Goal: Task Accomplishment & Management: Manage account settings

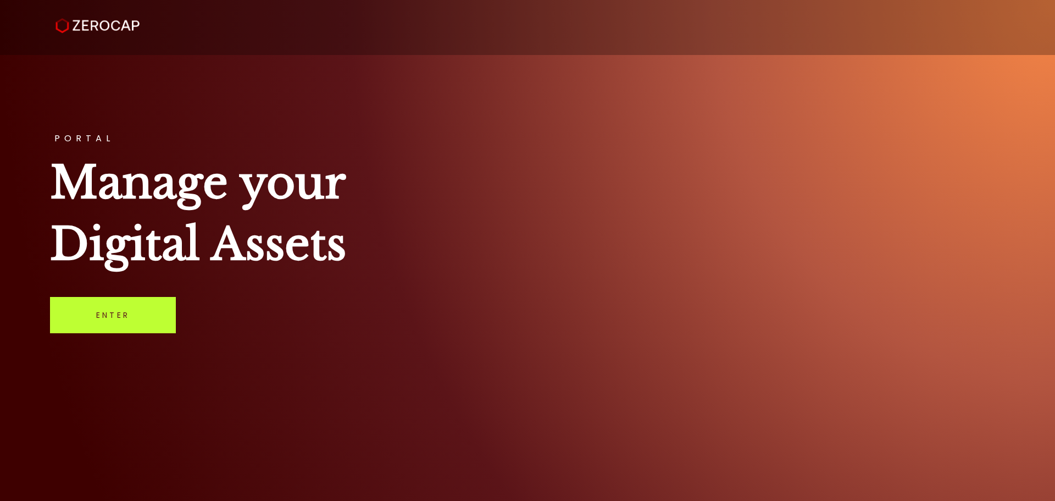
drag, startPoint x: 113, startPoint y: 312, endPoint x: 136, endPoint y: 310, distance: 23.2
click at [115, 312] on link "Enter" at bounding box center [113, 315] width 126 height 36
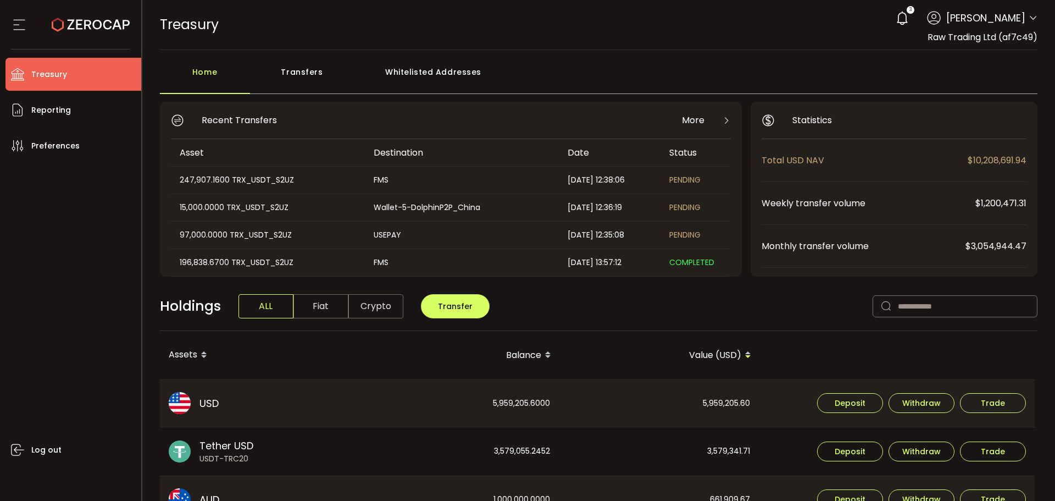
drag, startPoint x: 1028, startPoint y: 16, endPoint x: 1028, endPoint y: 94, distance: 78.6
click at [1028, 16] on icon at bounding box center [1032, 18] width 9 height 9
click at [1031, 15] on icon at bounding box center [1032, 18] width 9 height 9
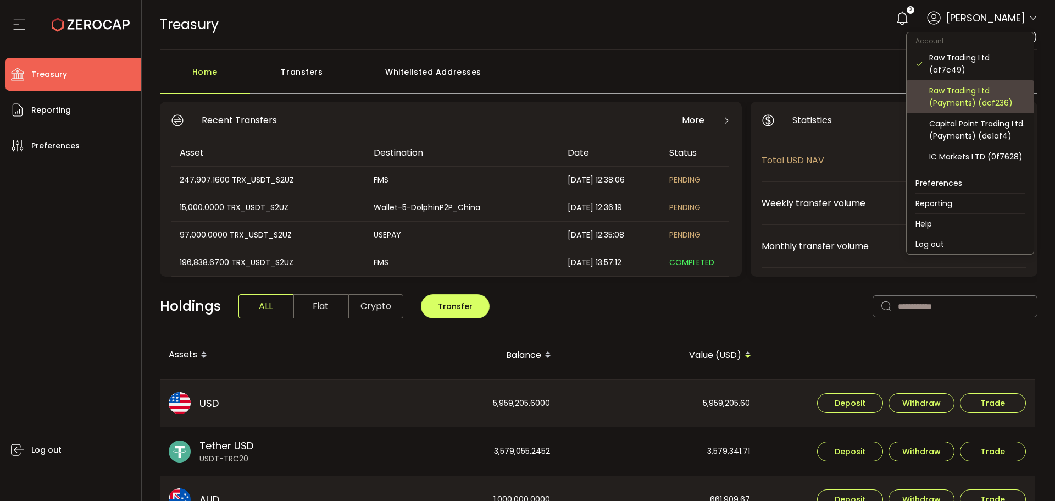
click at [973, 98] on div "Raw Trading Ltd (Payments) (dcf236)" at bounding box center [977, 97] width 96 height 24
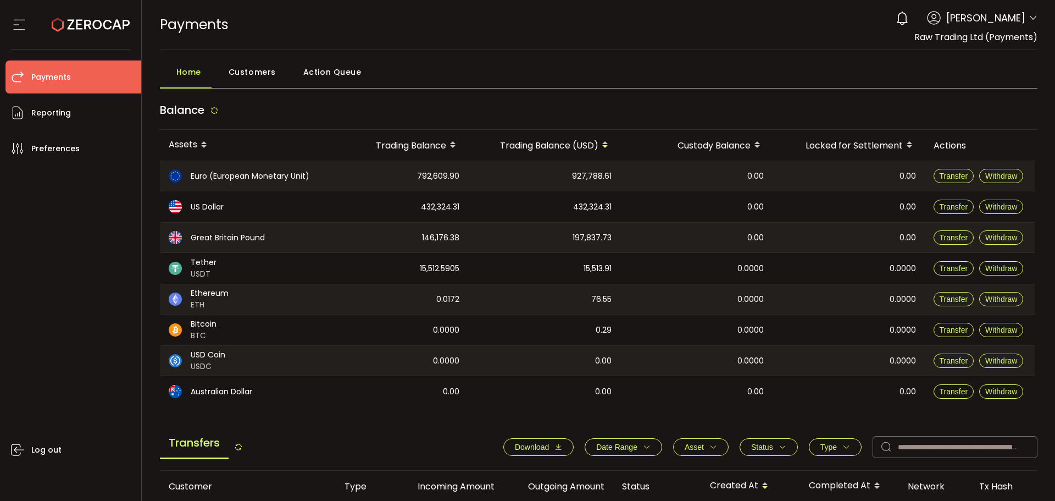
drag, startPoint x: 1025, startPoint y: 14, endPoint x: 1026, endPoint y: 24, distance: 10.0
click at [1025, 13] on div "0 Aaditya Achreja Account Raw Trading Ltd (af7c49) Raw Trading Ltd (Payments) (…" at bounding box center [963, 18] width 147 height 24
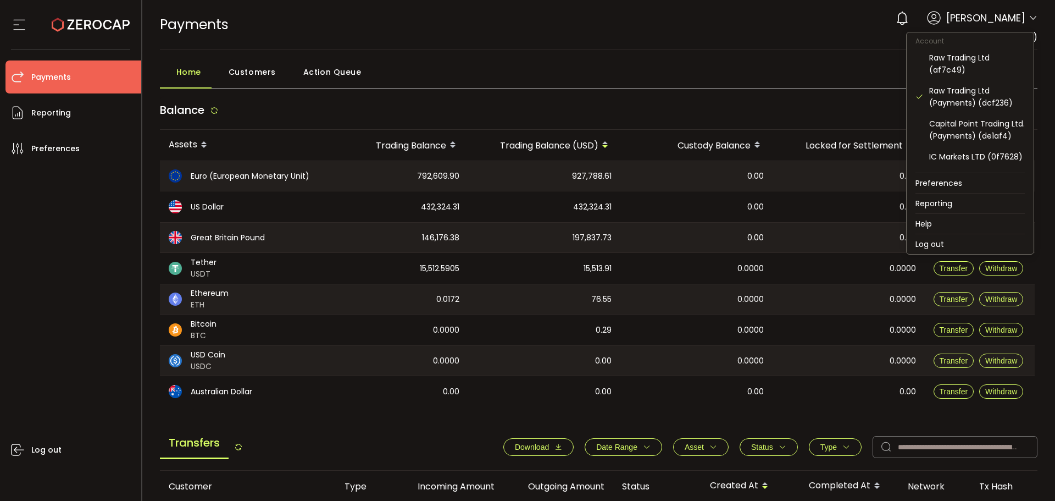
click at [1031, 15] on icon at bounding box center [1032, 18] width 9 height 9
click at [946, 62] on div "Raw Trading Ltd (af7c49)" at bounding box center [977, 64] width 96 height 24
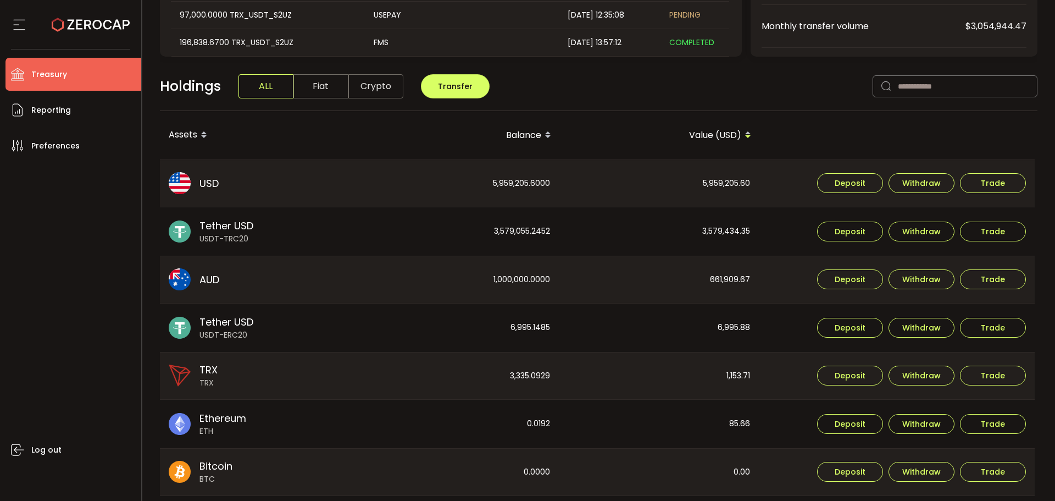
scroll to position [165, 0]
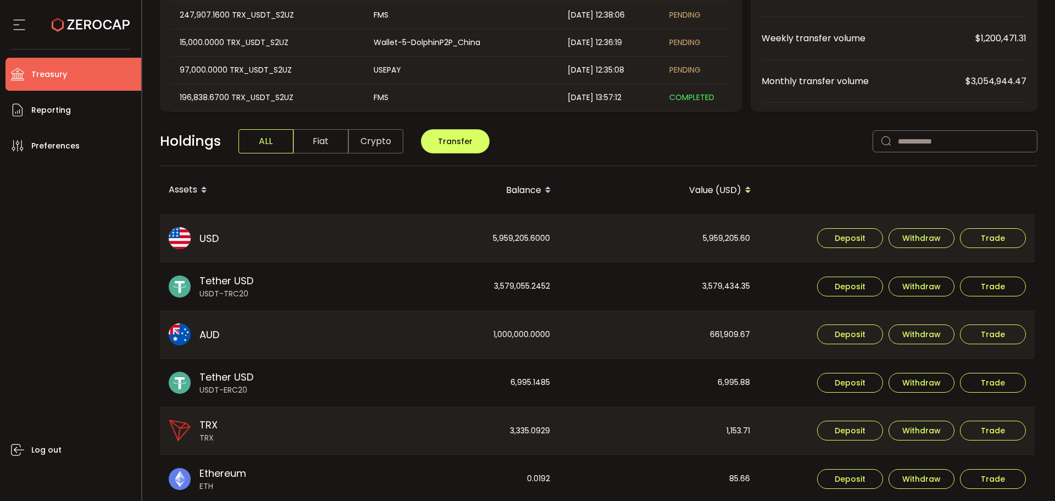
drag, startPoint x: 22, startPoint y: 322, endPoint x: 355, endPoint y: 299, distance: 333.7
click at [30, 322] on div "Log out" at bounding box center [73, 327] width 136 height 330
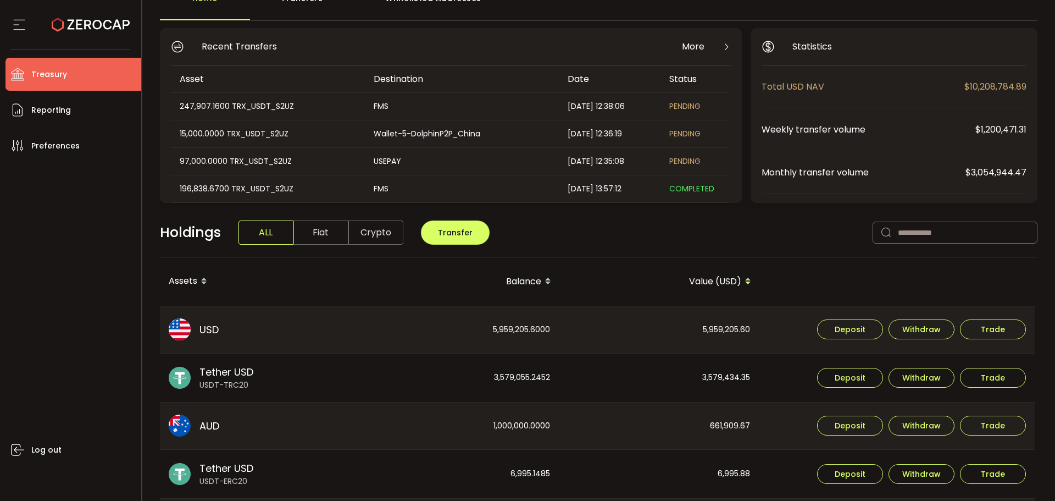
scroll to position [220, 0]
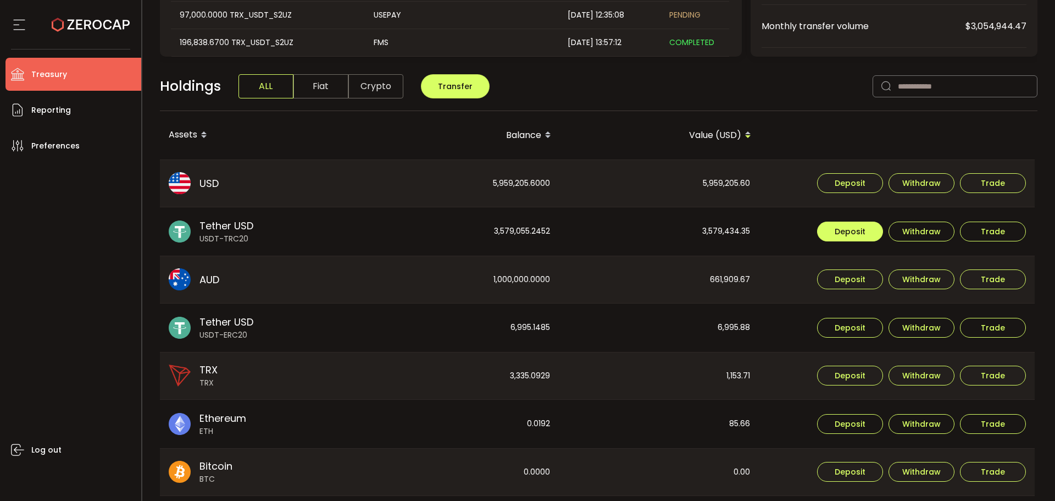
click at [863, 227] on span "Deposit" at bounding box center [850, 231] width 31 height 8
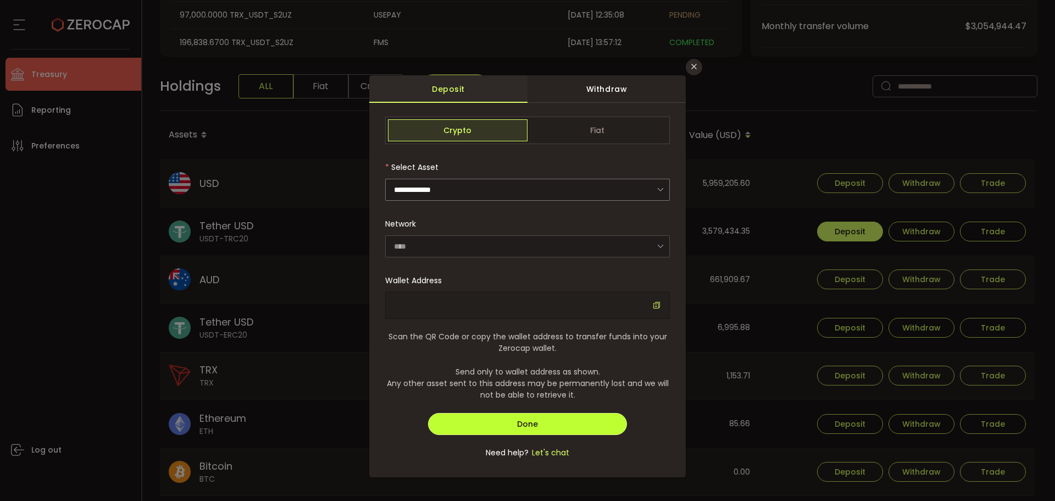
type input "**********"
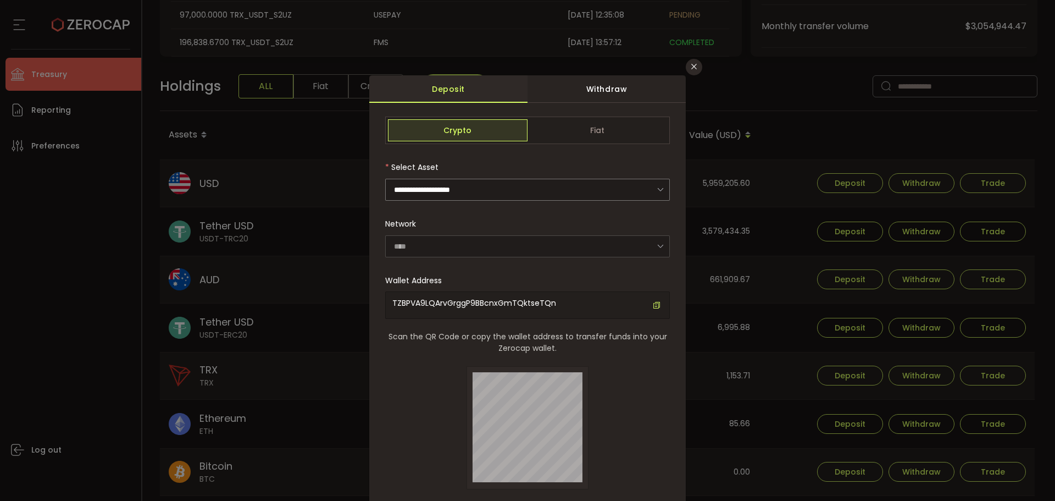
click at [457, 301] on span "TZBPVA9LQArvGrggP9BBcnxGmTQktseTQn" at bounding box center [474, 302] width 164 height 11
copy span "TZBPVA9LQArvGrggP9BBcnxGmTQktseTQn"
drag, startPoint x: 246, startPoint y: 260, endPoint x: 551, endPoint y: 221, distance: 307.4
click at [247, 261] on div "**********" at bounding box center [527, 250] width 1055 height 501
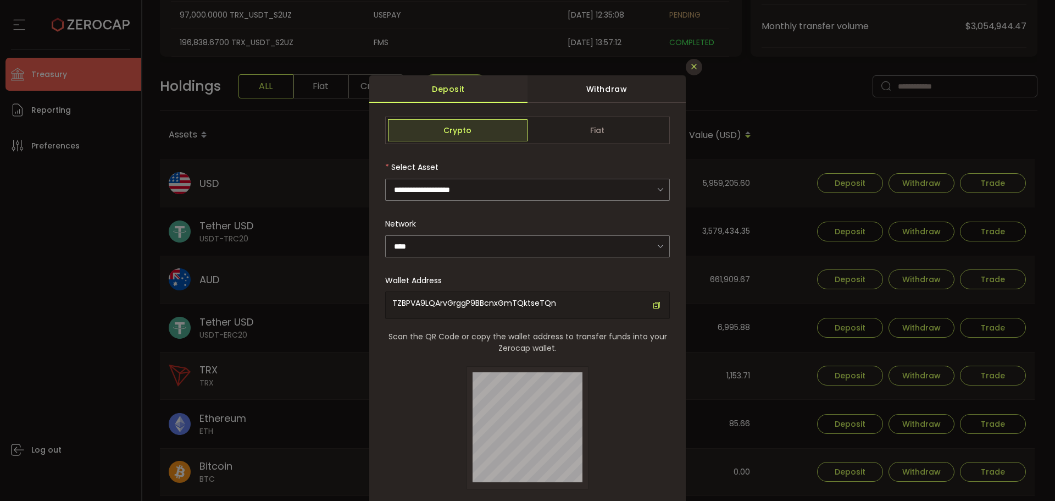
click at [690, 67] on icon "Close" at bounding box center [694, 66] width 9 height 9
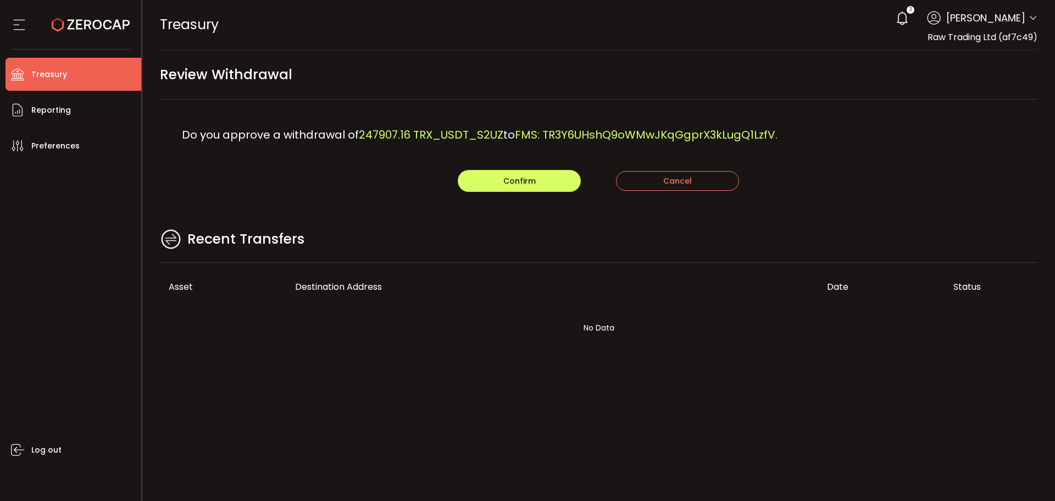
click at [404, 185] on div "Confirm Cancel" at bounding box center [599, 181] width 878 height 22
click at [532, 185] on span "Confirm" at bounding box center [519, 180] width 32 height 11
click at [459, 197] on main "Review Withdrawal Do you approve a withdrawal of 15000 TRX_USDT_S2UZ to Wallet-…" at bounding box center [598, 213] width 913 height 326
click at [485, 179] on button "Confirm" at bounding box center [519, 181] width 123 height 22
click at [473, 222] on main "Review Withdrawal Do you approve a withdrawal of 97000 TRX_USDT_S2UZ to USEPAY:…" at bounding box center [598, 213] width 913 height 326
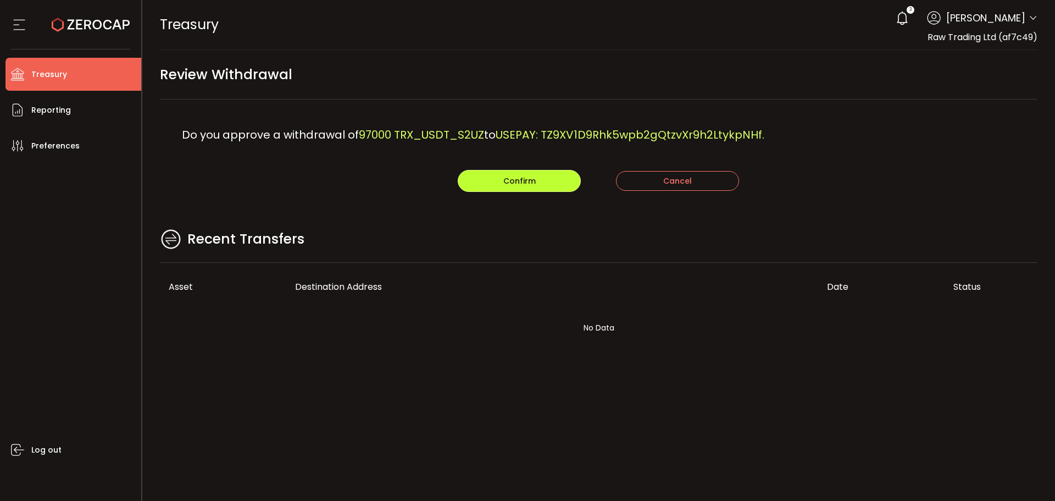
click at [518, 185] on span "Confirm" at bounding box center [519, 180] width 32 height 11
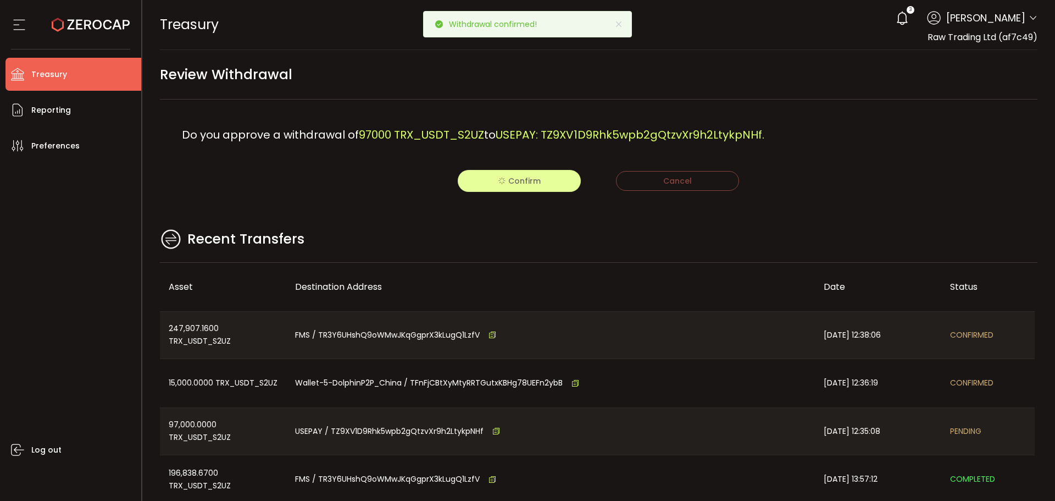
click at [623, 21] on div "Withdrawal confirmed!" at bounding box center [527, 24] width 209 height 26
click at [620, 23] on icon at bounding box center [618, 24] width 9 height 9
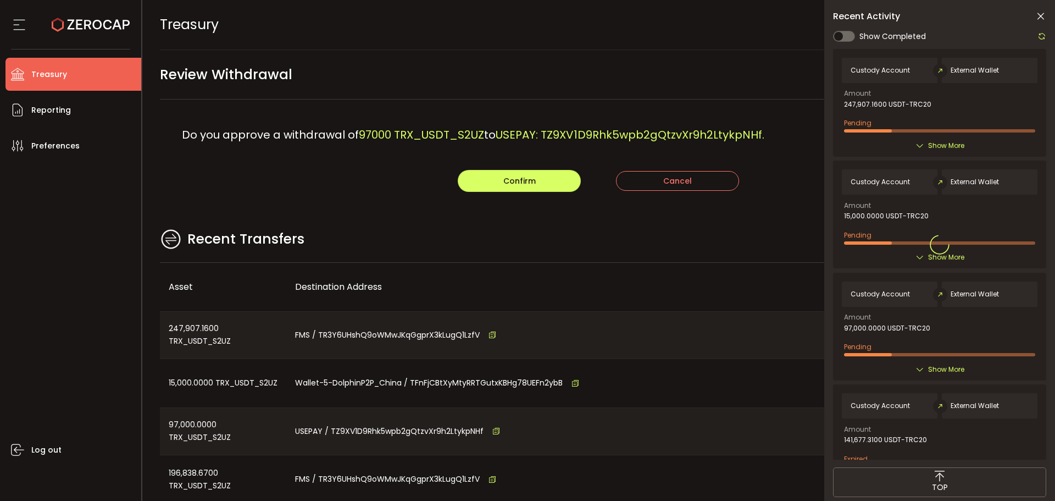
click at [1036, 18] on icon at bounding box center [1040, 16] width 11 height 11
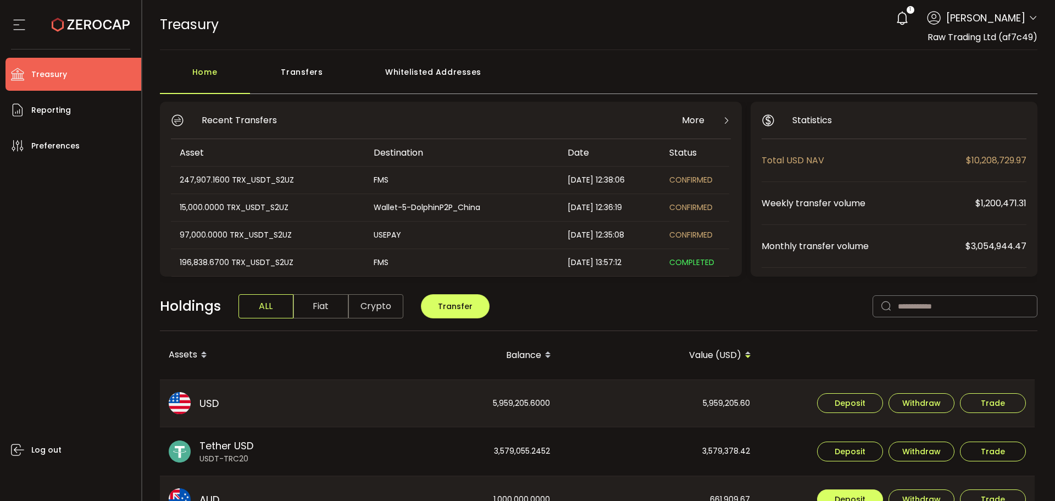
scroll to position [165, 0]
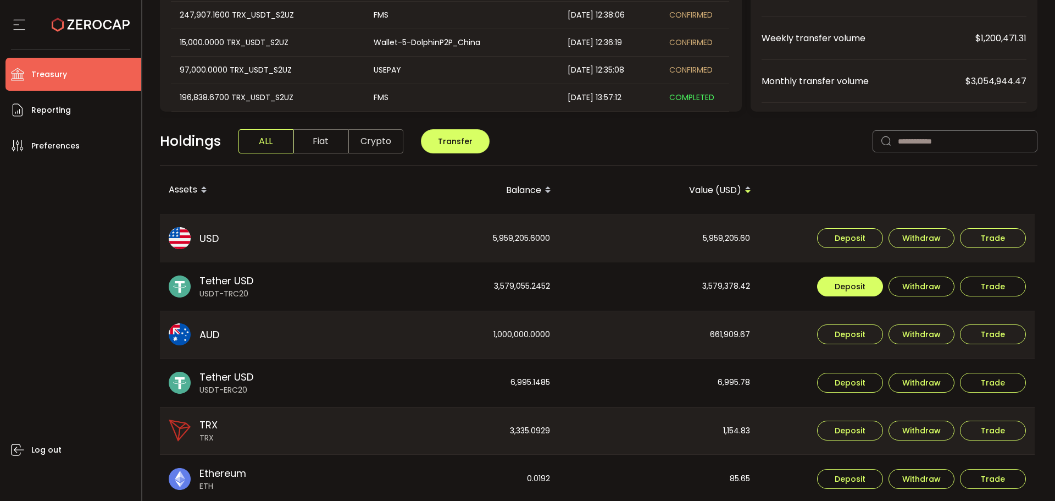
click at [849, 284] on span "Deposit" at bounding box center [850, 286] width 31 height 8
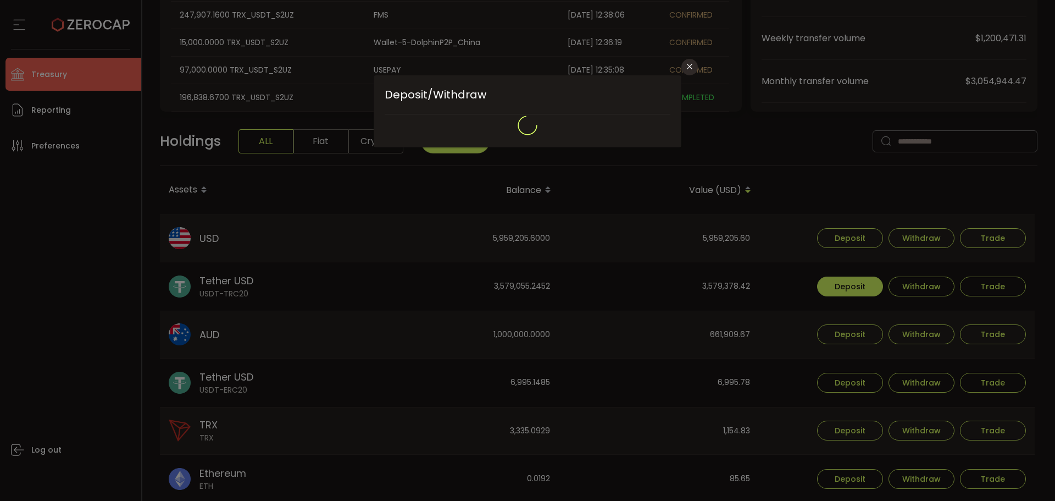
type input "**********"
type input "****"
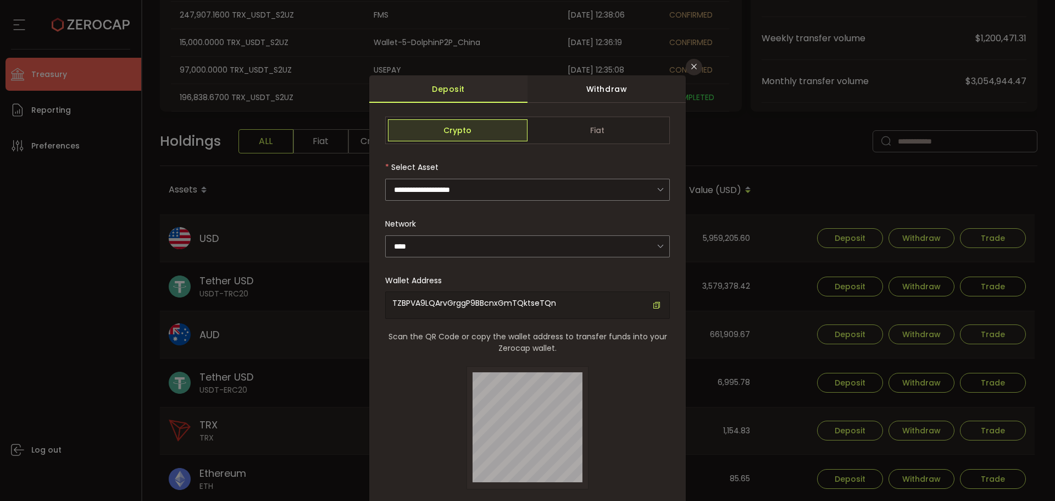
click at [437, 303] on span "TZBPVA9LQArvGrggP9BBcnxGmTQktseTQn" at bounding box center [474, 302] width 164 height 11
copy span "TZBPVA9LQArvGrggP9BBcnxGmTQktseTQn"
click at [694, 65] on icon "Close" at bounding box center [694, 66] width 9 height 9
